Goal: Task Accomplishment & Management: Use online tool/utility

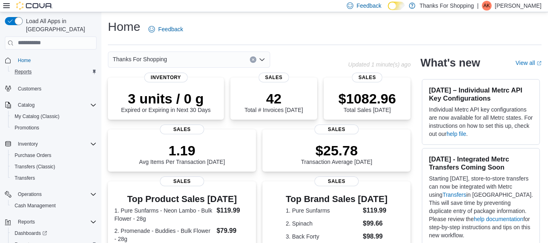
click at [42, 67] on div "Reports" at bounding box center [53, 72] width 85 height 10
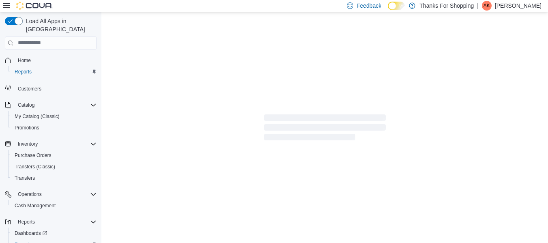
click at [219, 122] on div at bounding box center [324, 128] width 446 height 233
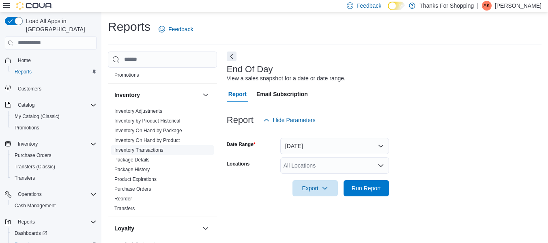
scroll to position [13, 0]
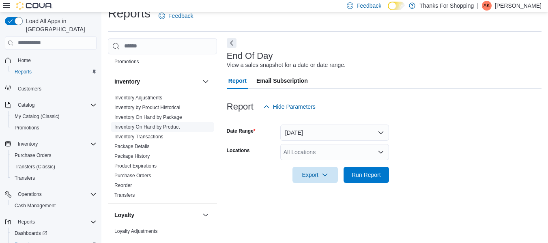
click at [171, 126] on link "Inventory On Hand by Product" at bounding box center [146, 127] width 65 height 6
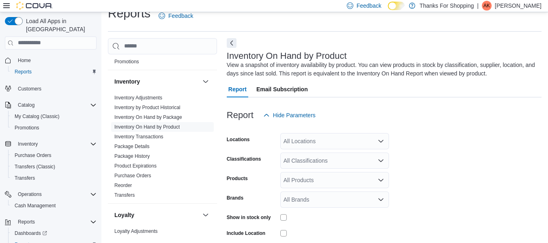
scroll to position [27, 0]
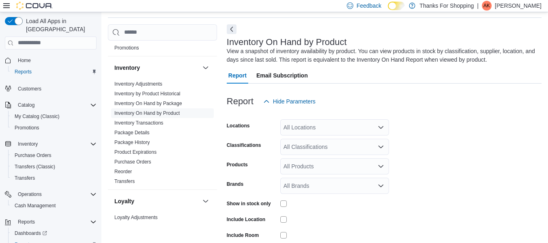
click at [312, 131] on div "All Locations" at bounding box center [334, 127] width 109 height 16
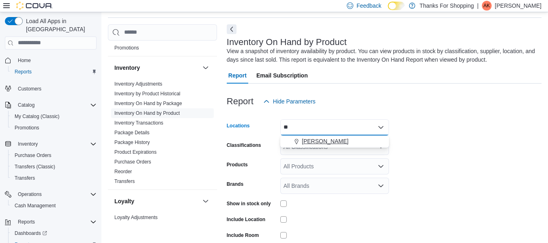
type input "**"
click at [312, 142] on span "[PERSON_NAME]" at bounding box center [325, 141] width 47 height 8
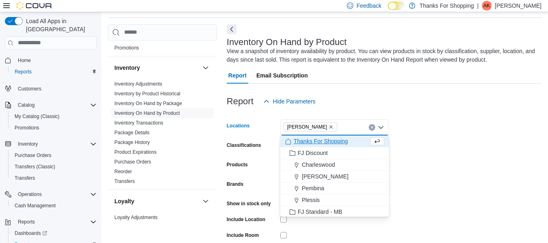
click at [429, 127] on form "Locations [GEOGRAPHIC_DATA] Combo box. Selected. [GEOGRAPHIC_DATA]. Press Backs…" at bounding box center [384, 194] width 315 height 170
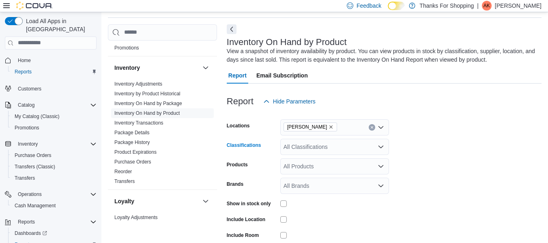
click at [334, 148] on div "All Classifications" at bounding box center [334, 147] width 109 height 16
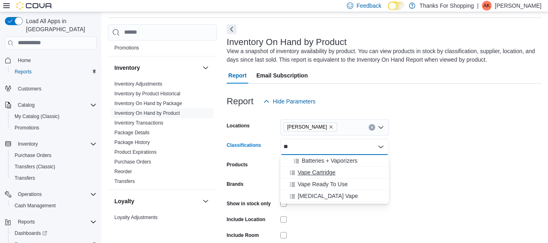
type input "**"
click at [334, 168] on button "Vape Cartridge" at bounding box center [334, 173] width 109 height 12
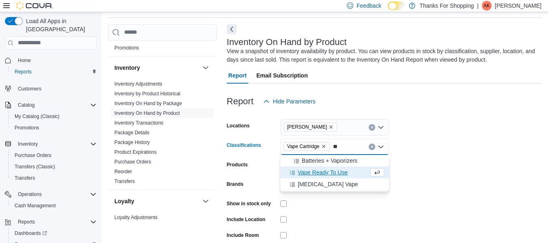
type input "**"
click at [335, 169] on span "Vape Ready To Use" at bounding box center [323, 172] width 50 height 8
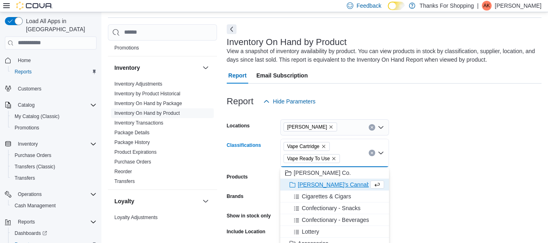
click at [424, 151] on form "Locations [GEOGRAPHIC_DATA] Classifications Vape Cartridge Vape Ready To Use Co…" at bounding box center [384, 200] width 315 height 182
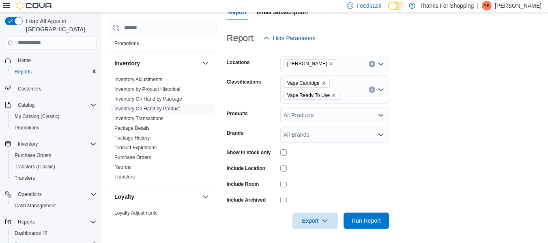
scroll to position [92, 0]
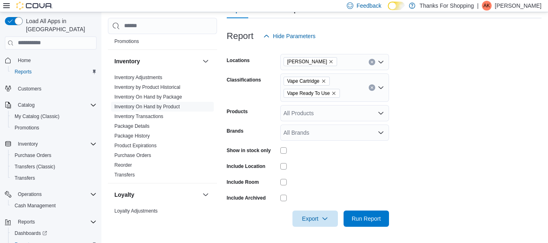
click at [285, 186] on div at bounding box center [334, 182] width 109 height 13
click at [321, 214] on span "Export" at bounding box center [315, 218] width 36 height 16
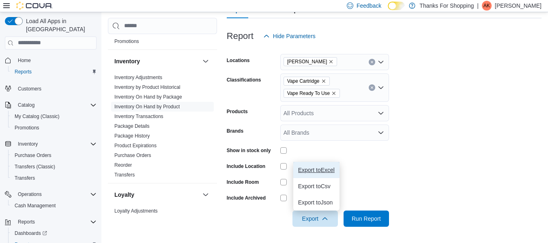
click at [332, 172] on span "Export to Excel" at bounding box center [316, 170] width 36 height 6
